Goal: Check status: Check status

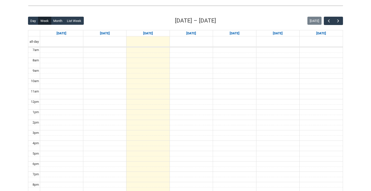
scroll to position [109, 0]
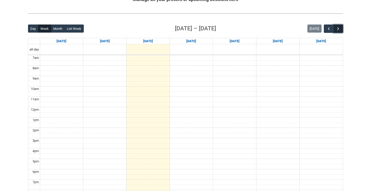
click at [339, 31] on span "button" at bounding box center [338, 28] width 5 height 5
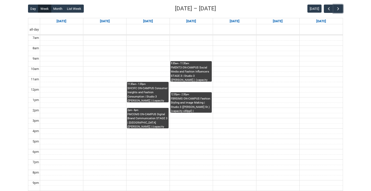
scroll to position [130, 0]
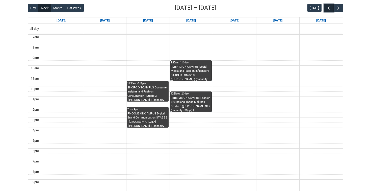
click at [331, 10] on button "button" at bounding box center [329, 8] width 10 height 8
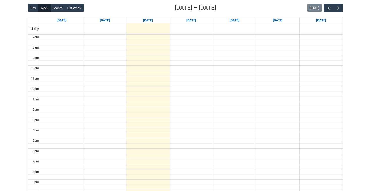
click at [344, 10] on div "Back Loading... This page should update in a few seconds... Day Week Month List…" at bounding box center [185, 101] width 323 height 205
click at [339, 9] on span "button" at bounding box center [338, 8] width 5 height 5
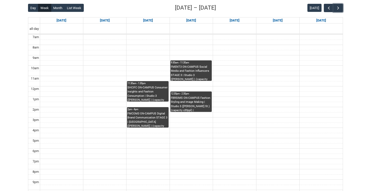
click at [189, 85] on td at bounding box center [191, 83] width 303 height 5
click at [155, 73] on td at bounding box center [191, 73] width 303 height 5
click at [214, 33] on div at bounding box center [234, 28] width 43 height 10
click at [327, 9] on span "button" at bounding box center [329, 8] width 5 height 5
